Goal: Entertainment & Leisure: Consume media (video, audio)

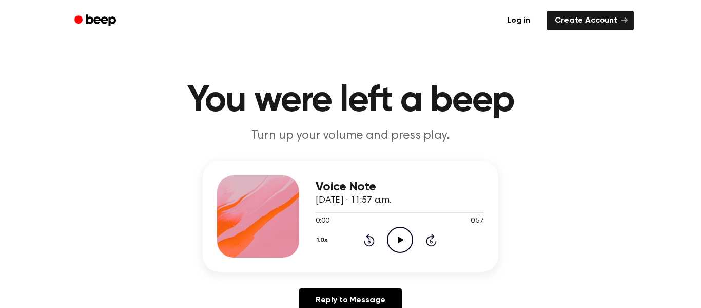
click at [406, 238] on icon "Play Audio" at bounding box center [400, 239] width 26 height 26
click at [392, 238] on icon "Play Audio" at bounding box center [400, 239] width 26 height 26
click at [399, 237] on icon "Play Audio" at bounding box center [400, 239] width 26 height 26
